Goal: Information Seeking & Learning: Find specific fact

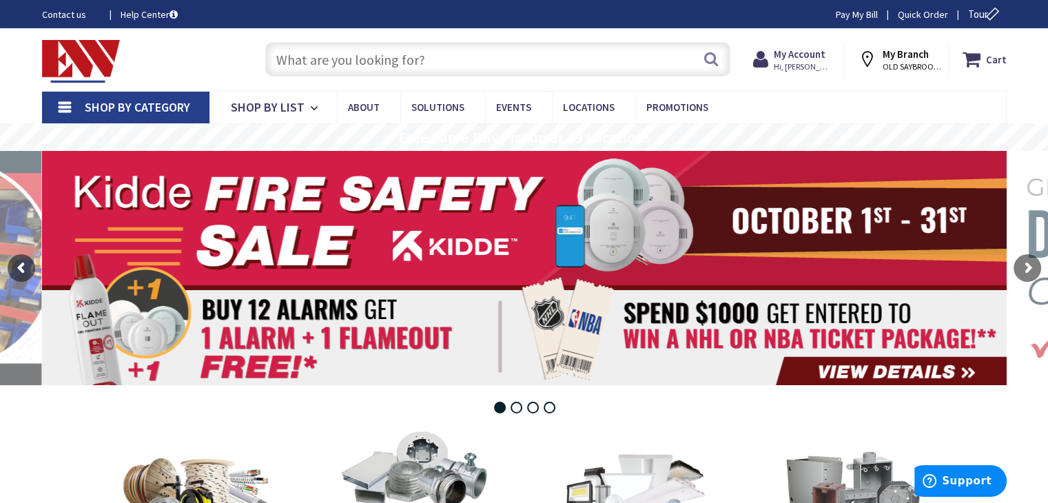
click at [314, 59] on input "text" at bounding box center [497, 59] width 465 height 34
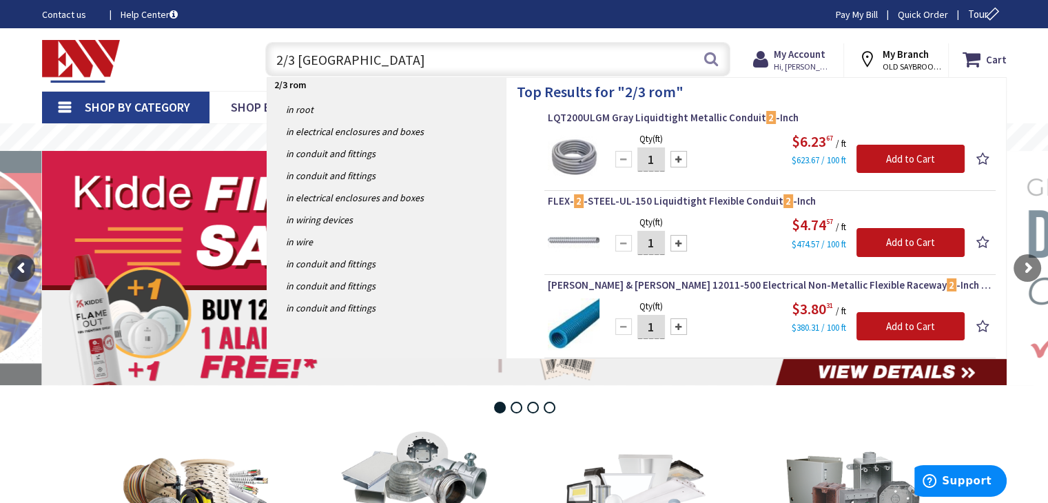
type input "2/3 romex"
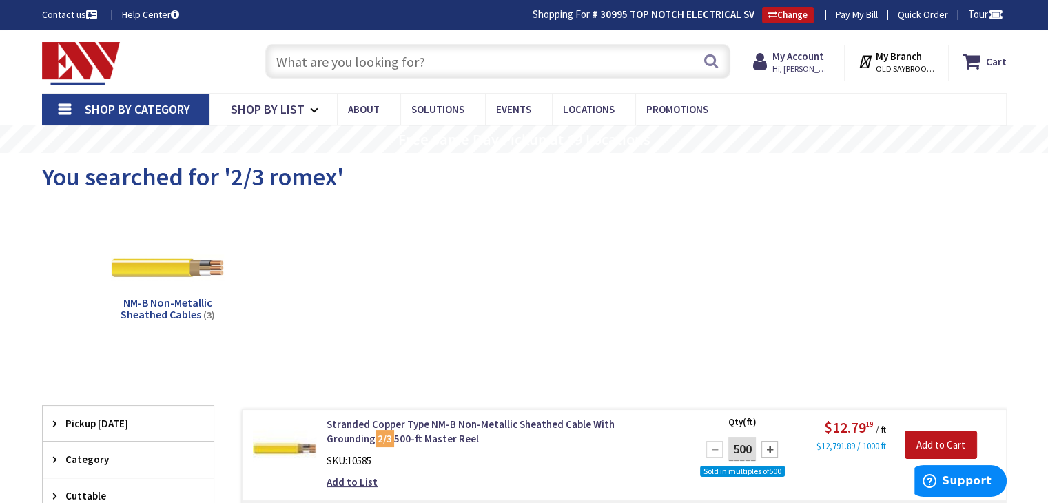
click at [374, 67] on input "text" at bounding box center [497, 61] width 465 height 34
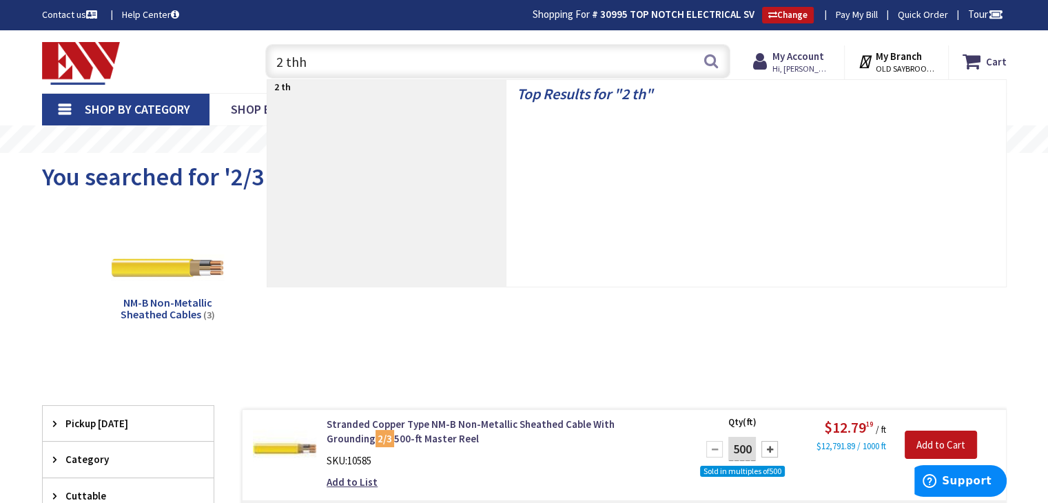
type input "2 thhn"
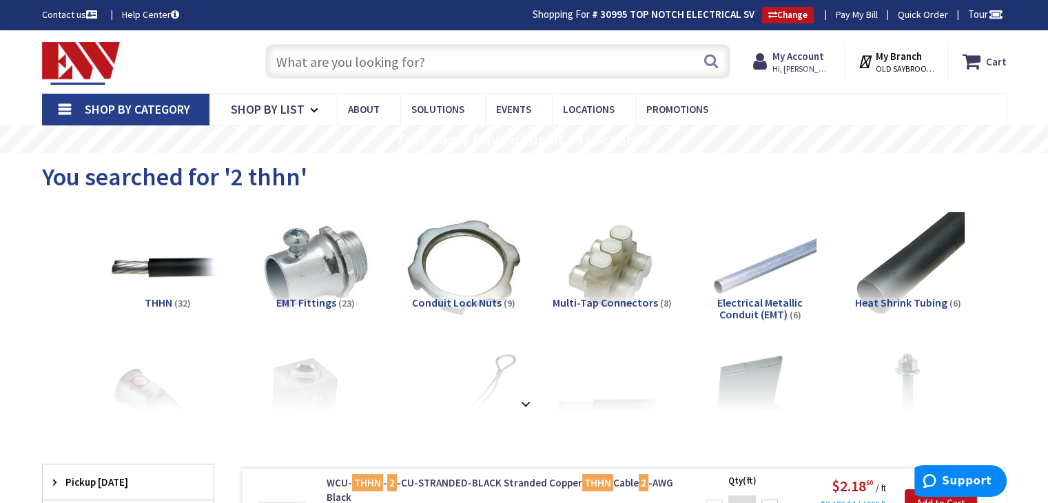
click at [363, 67] on input "text" at bounding box center [497, 61] width 465 height 34
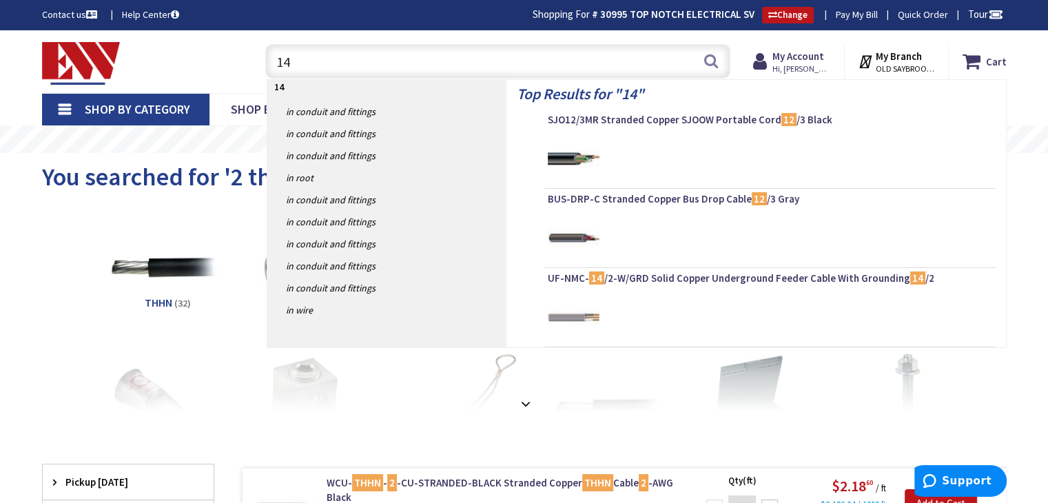
type input "1"
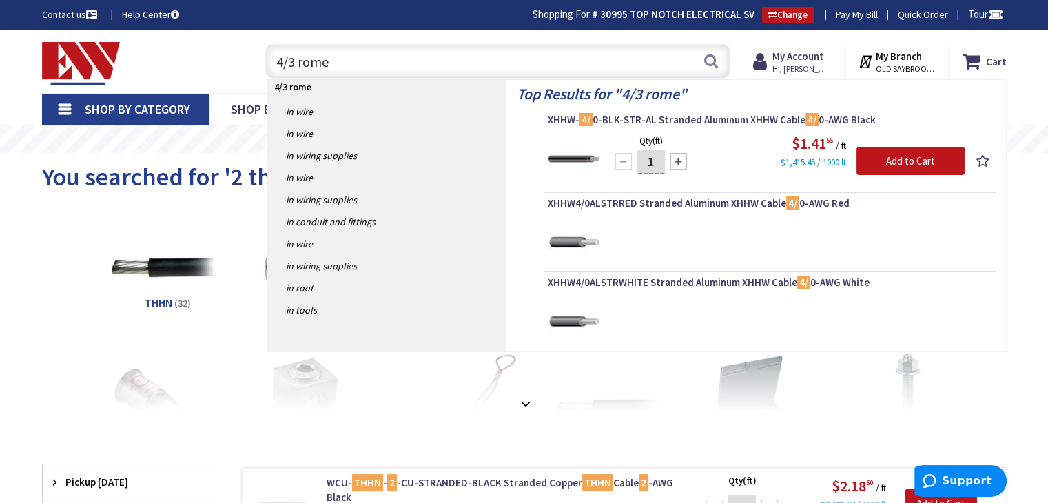
type input "4/3 romex"
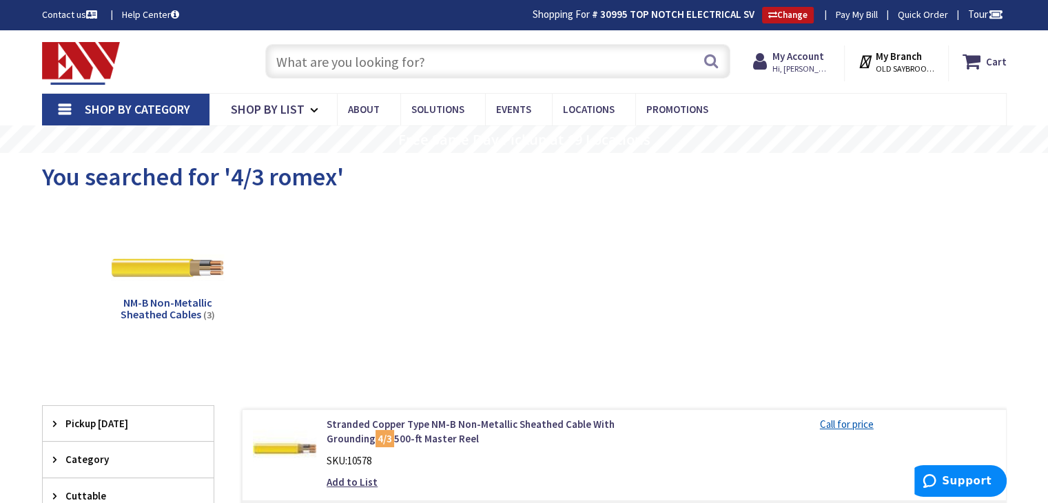
click at [401, 62] on input "text" at bounding box center [497, 61] width 465 height 34
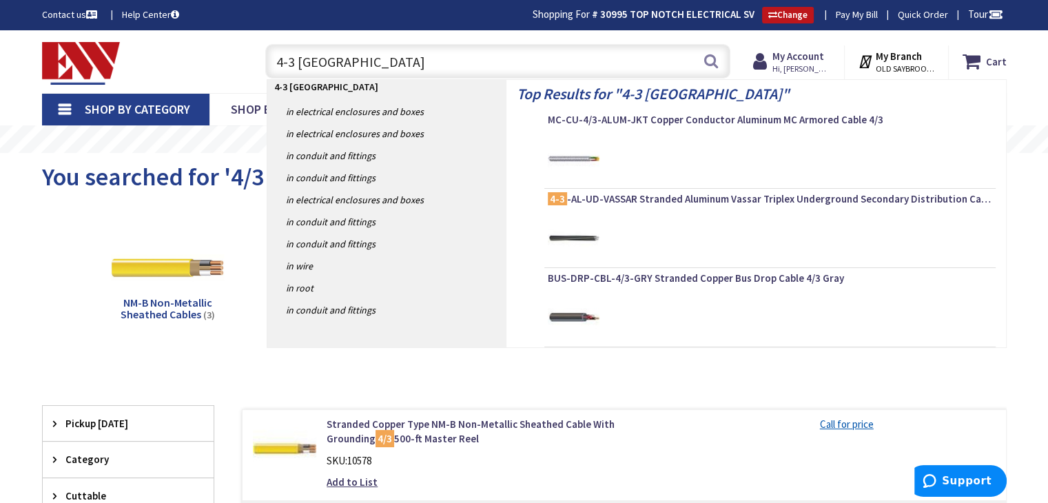
type input "4-3 romex"
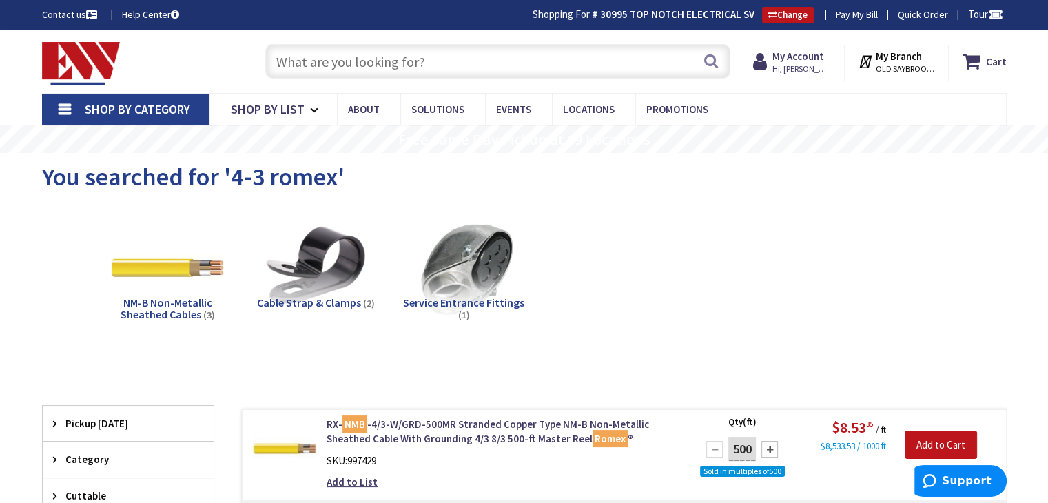
click at [378, 70] on input "text" at bounding box center [497, 61] width 465 height 34
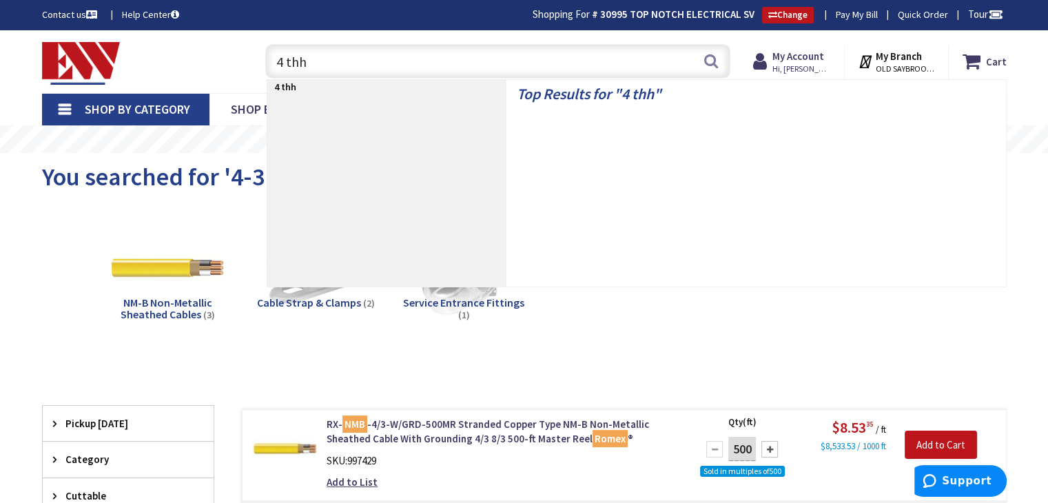
type input "4 thhn"
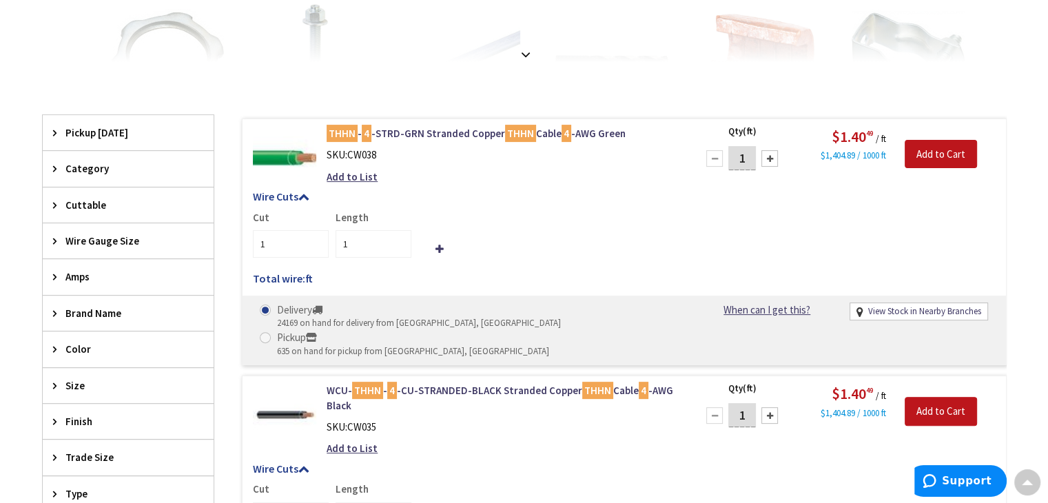
scroll to position [346, 0]
